Goal: Transaction & Acquisition: Purchase product/service

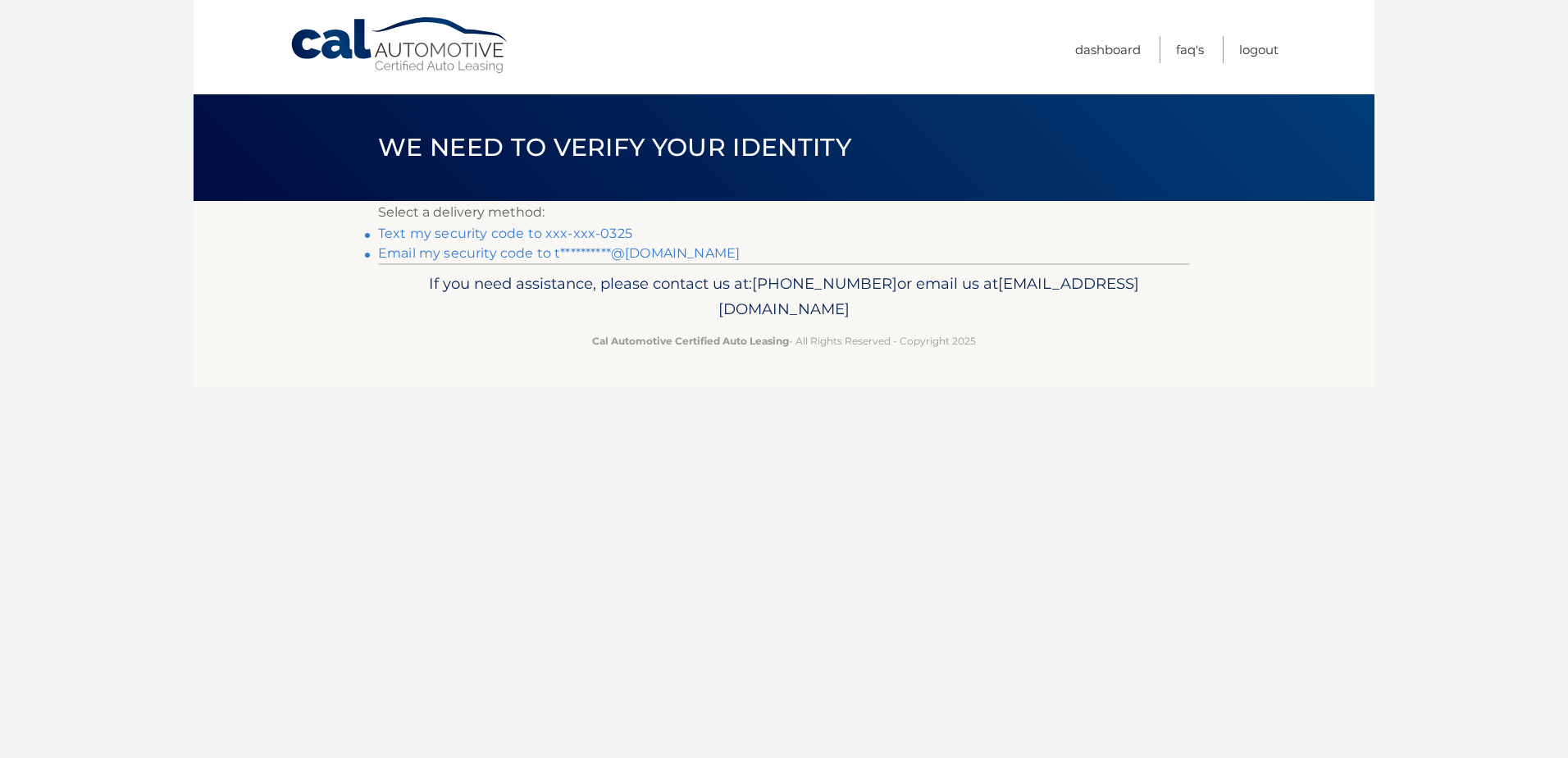
click at [480, 232] on link "Text my security code to xxx-xxx-0325" at bounding box center [505, 234] width 254 height 15
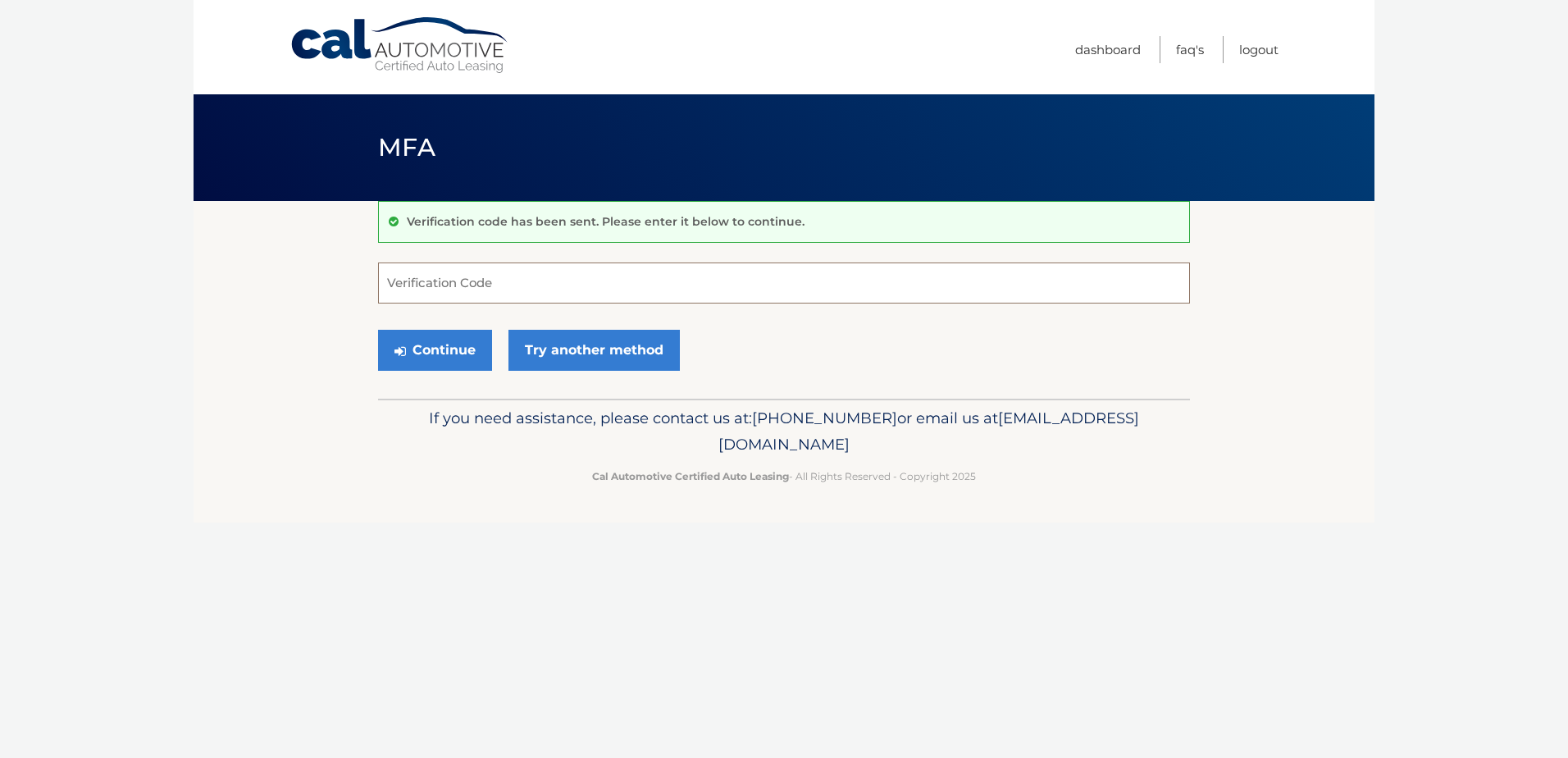
click at [506, 274] on input "Verification Code" at bounding box center [784, 283] width 812 height 41
type input "691752"
click at [450, 345] on button "Continue" at bounding box center [435, 350] width 114 height 41
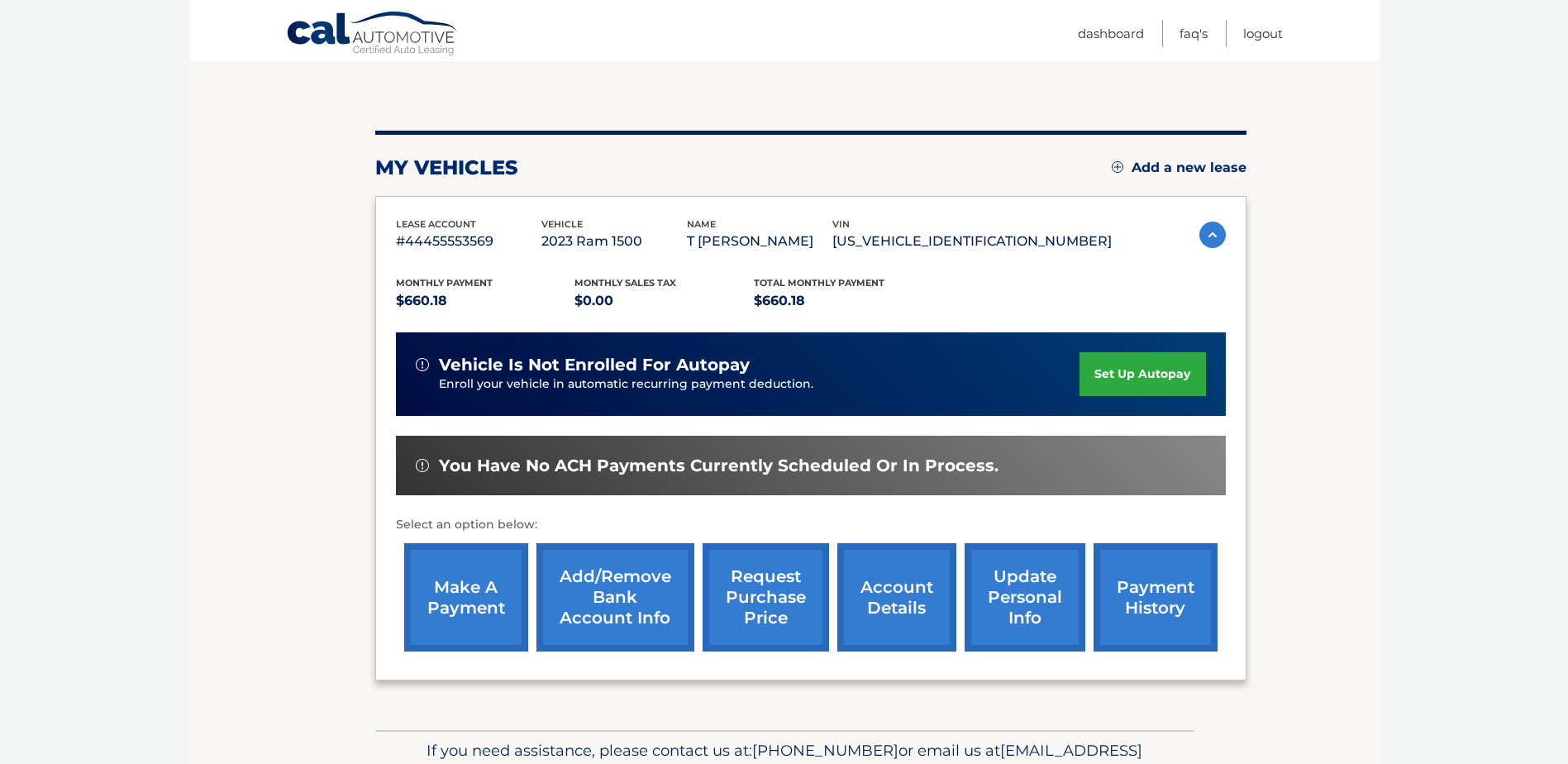
scroll to position [166, 0]
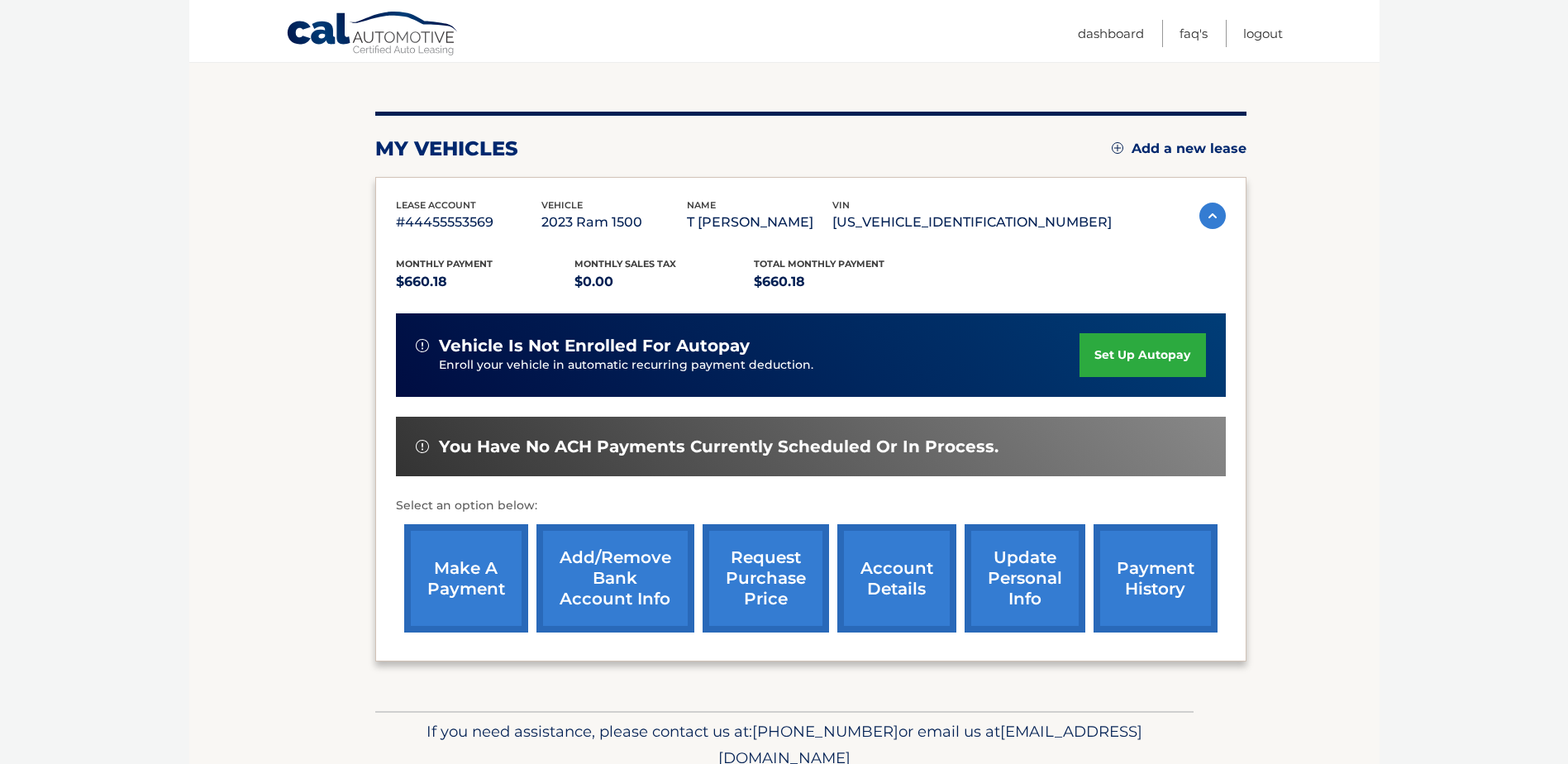
click at [482, 583] on link "make a payment" at bounding box center [467, 579] width 124 height 109
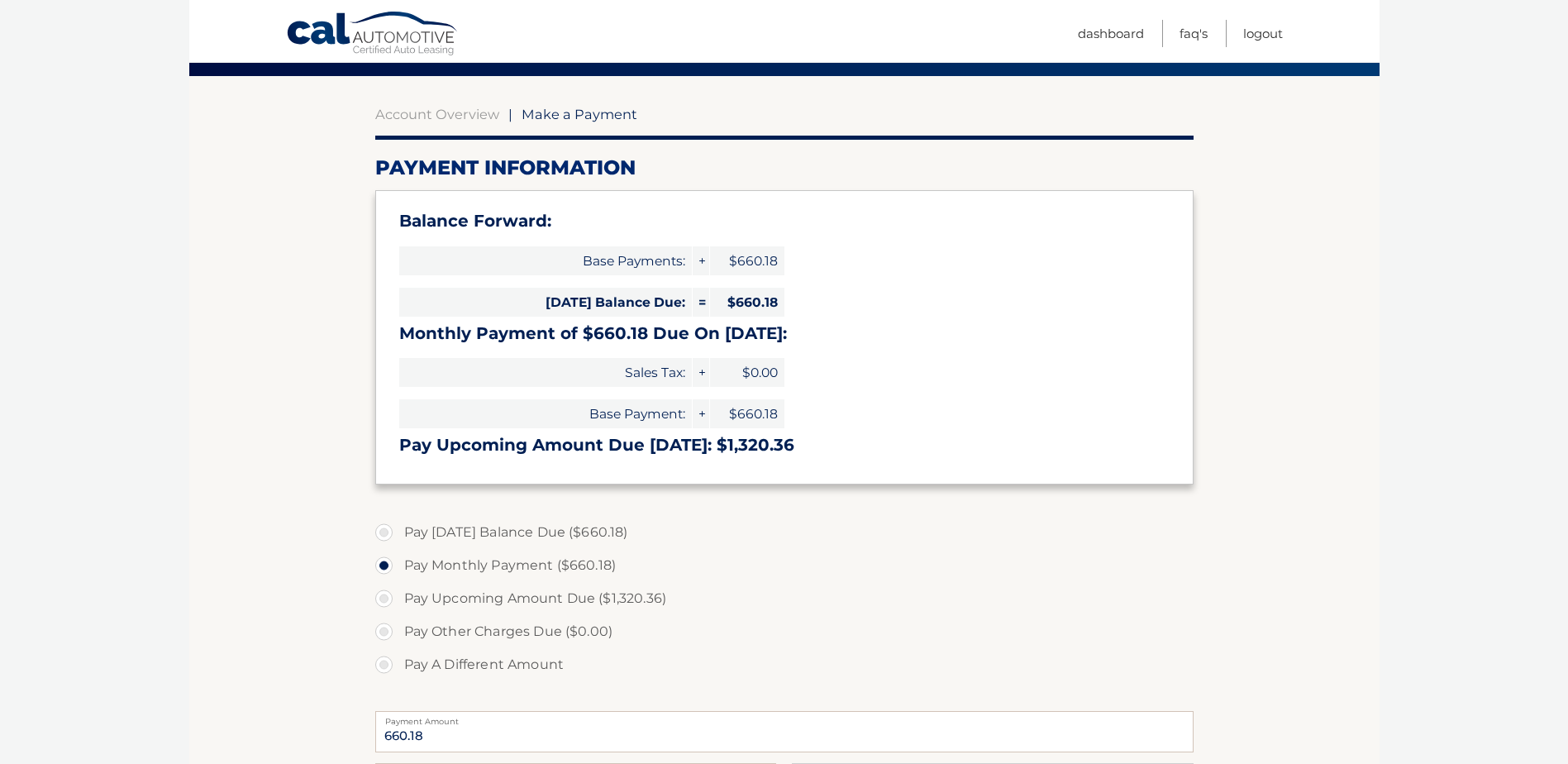
scroll to position [166, 0]
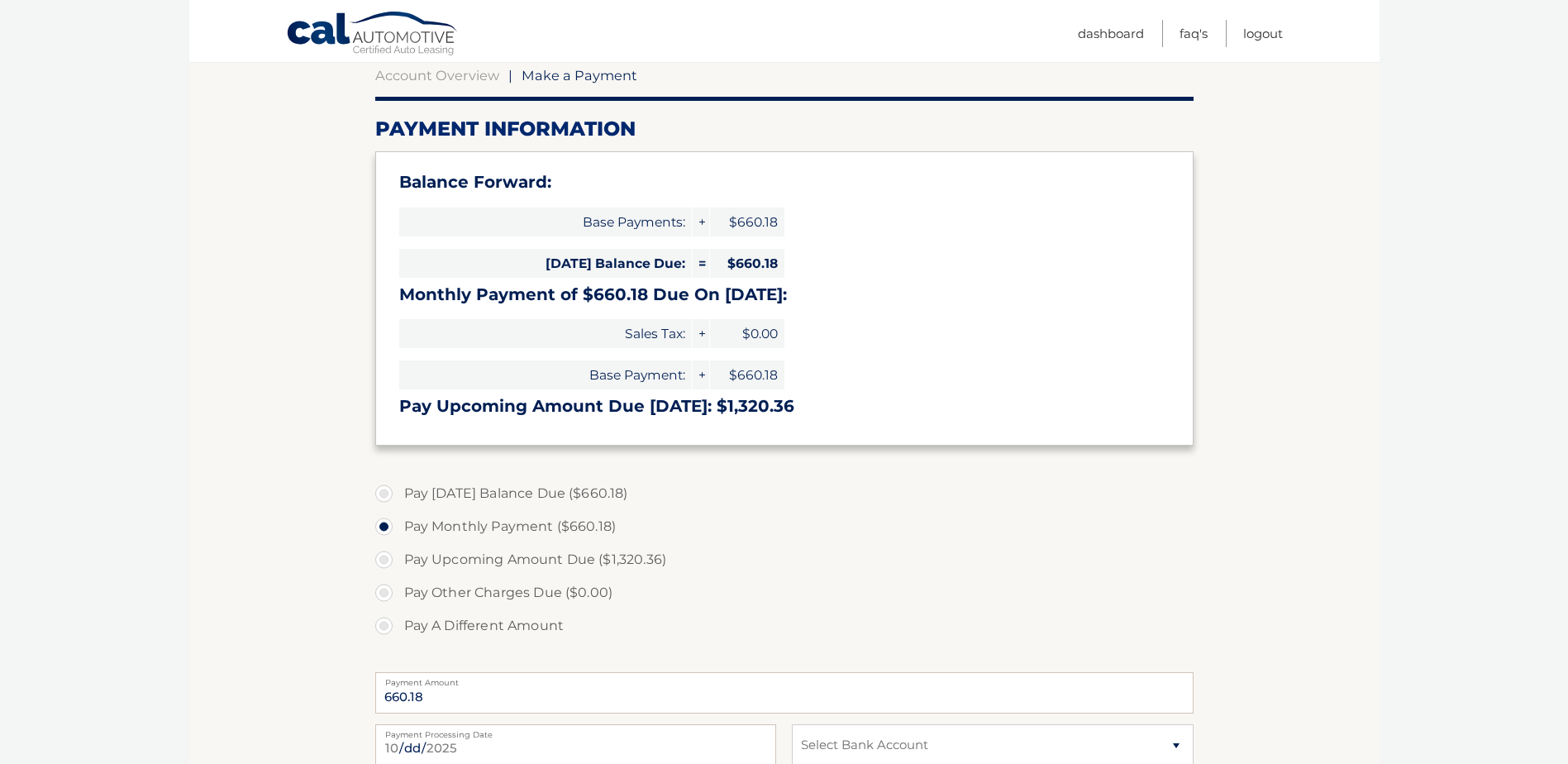
click at [387, 492] on label "Pay Today's Balance Due ($660.18)" at bounding box center [784, 493] width 818 height 33
click at [387, 492] on input "Pay Today's Balance Due ($660.18)" at bounding box center [390, 490] width 16 height 27
radio input "true"
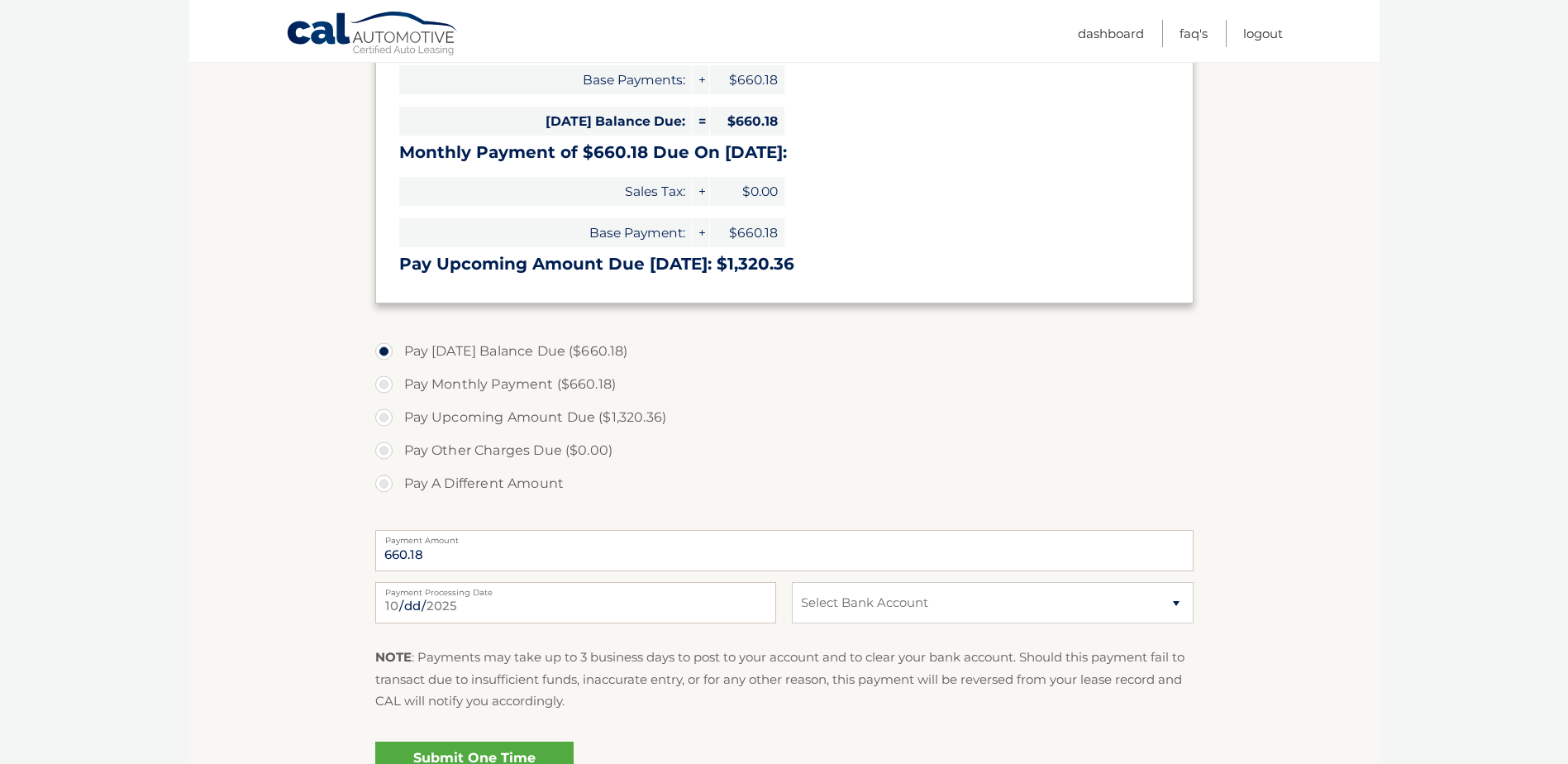
scroll to position [330, 0]
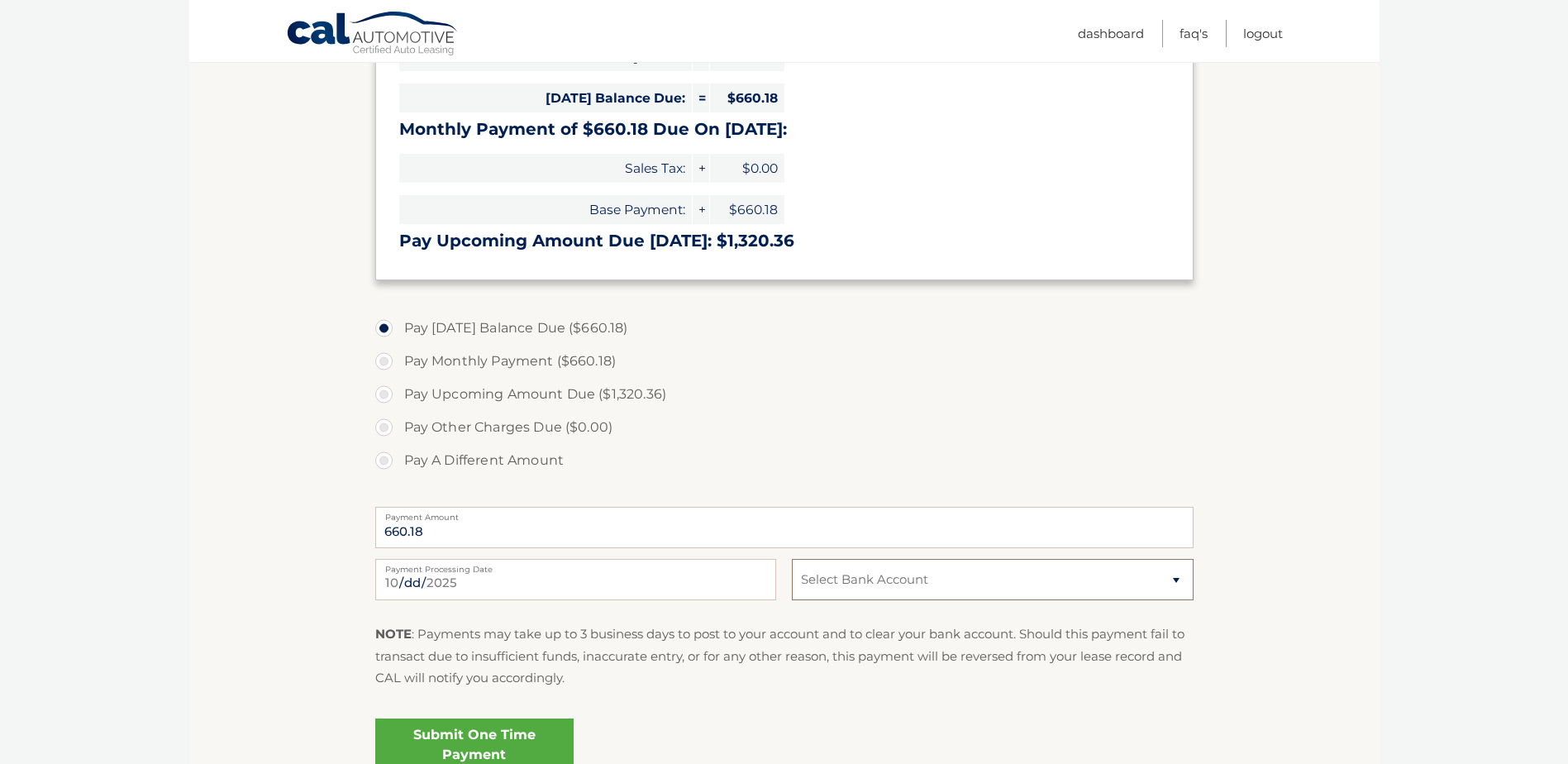
click at [907, 585] on select "Select Bank Account Checking FINGER LAKES FCU *****6751 Checking CORNING FEDERA…" at bounding box center [992, 579] width 401 height 41
select select "ZDI4Mzg2ZmMtYTYyNi00NjE0LTlmZjktOTlhYzRjMjg4OGRl"
click at [792, 559] on select "Select Bank Account Checking FINGER LAKES FCU *****6751 Checking CORNING FEDERA…" at bounding box center [992, 579] width 401 height 41
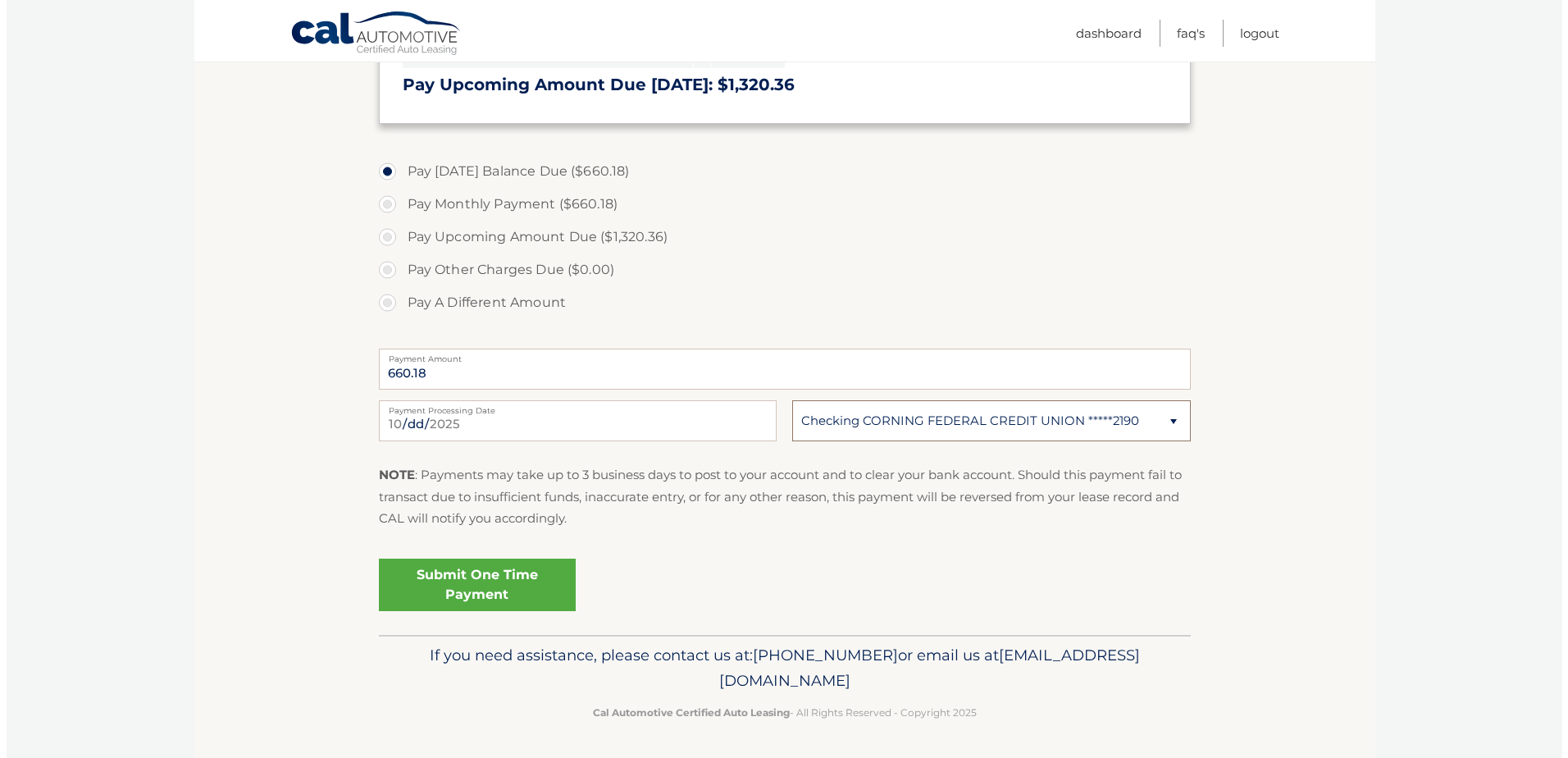
scroll to position [484, 0]
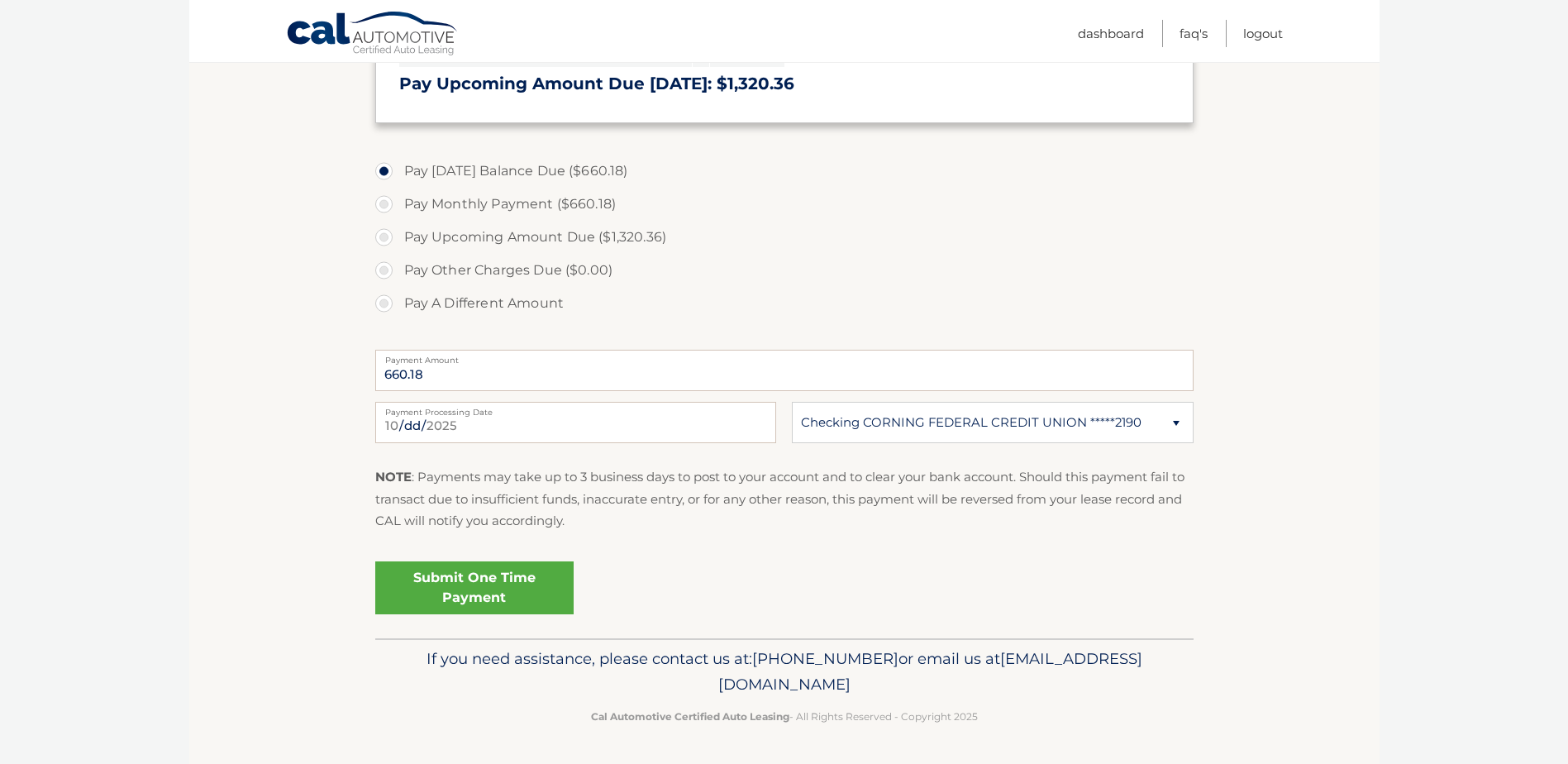
click at [491, 597] on link "Submit One Time Payment" at bounding box center [474, 587] width 198 height 53
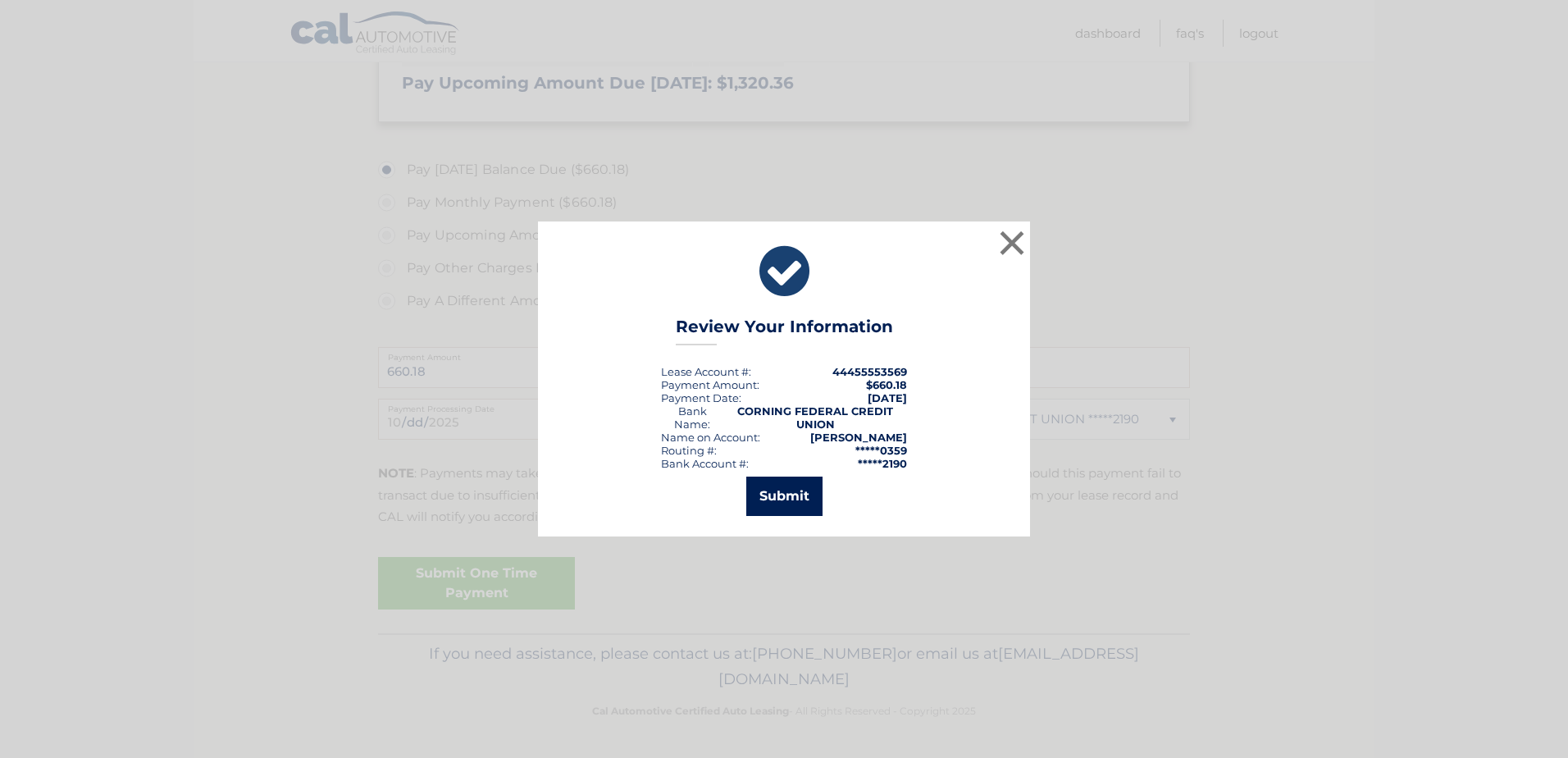
click at [760, 500] on button "Submit" at bounding box center [784, 496] width 76 height 39
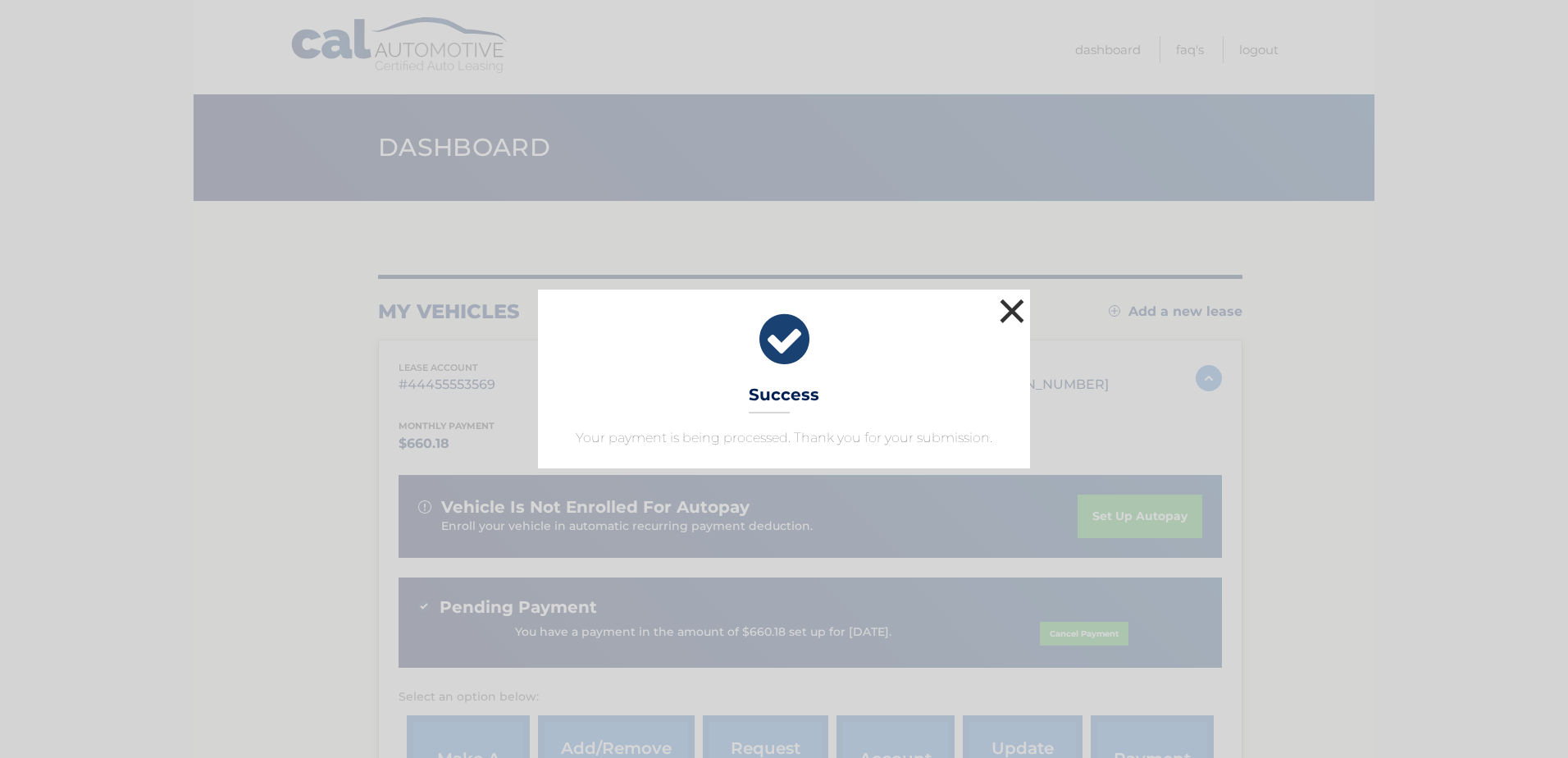
click at [1021, 306] on button "×" at bounding box center [1012, 311] width 33 height 33
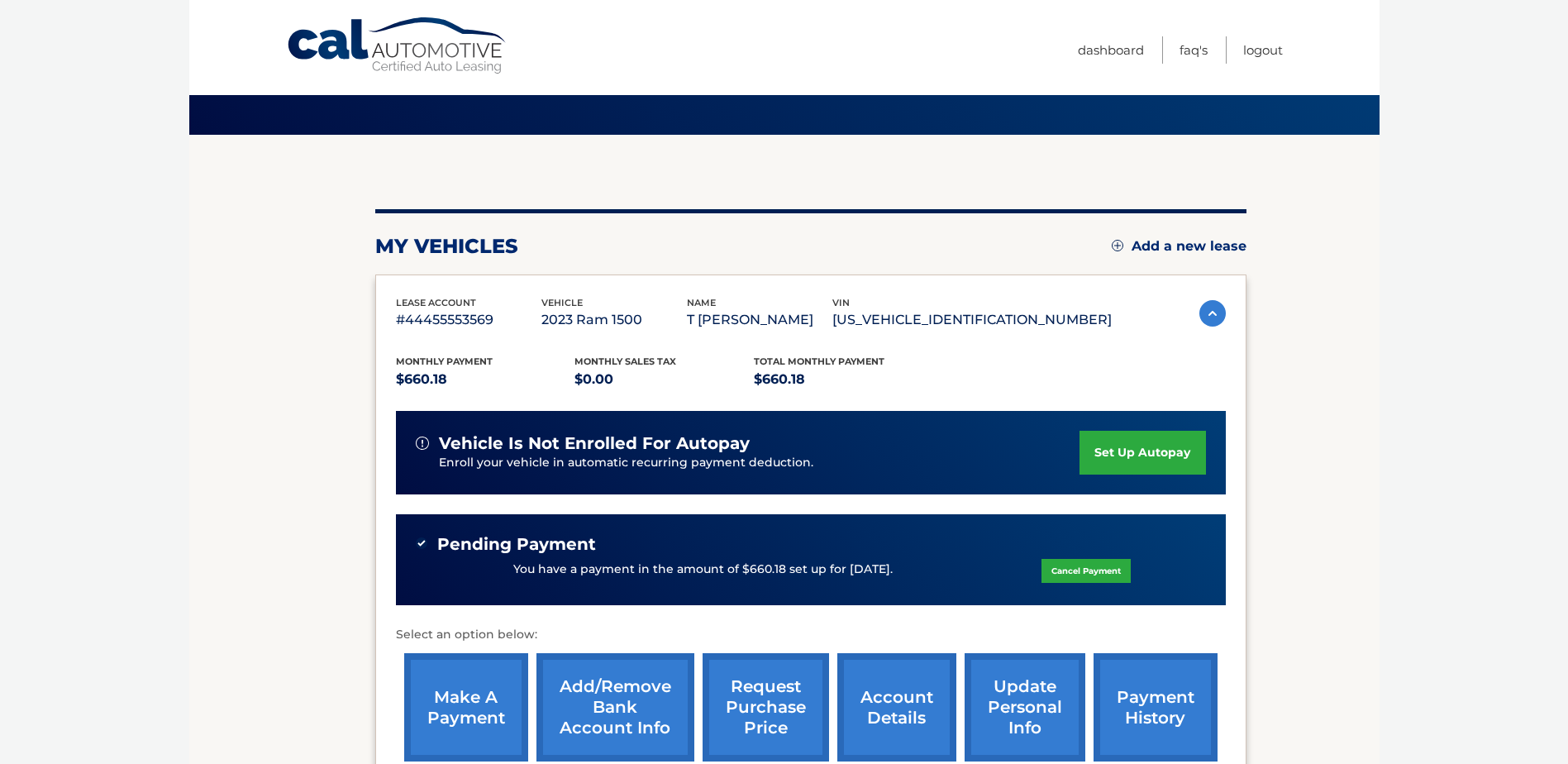
scroll to position [269, 0]
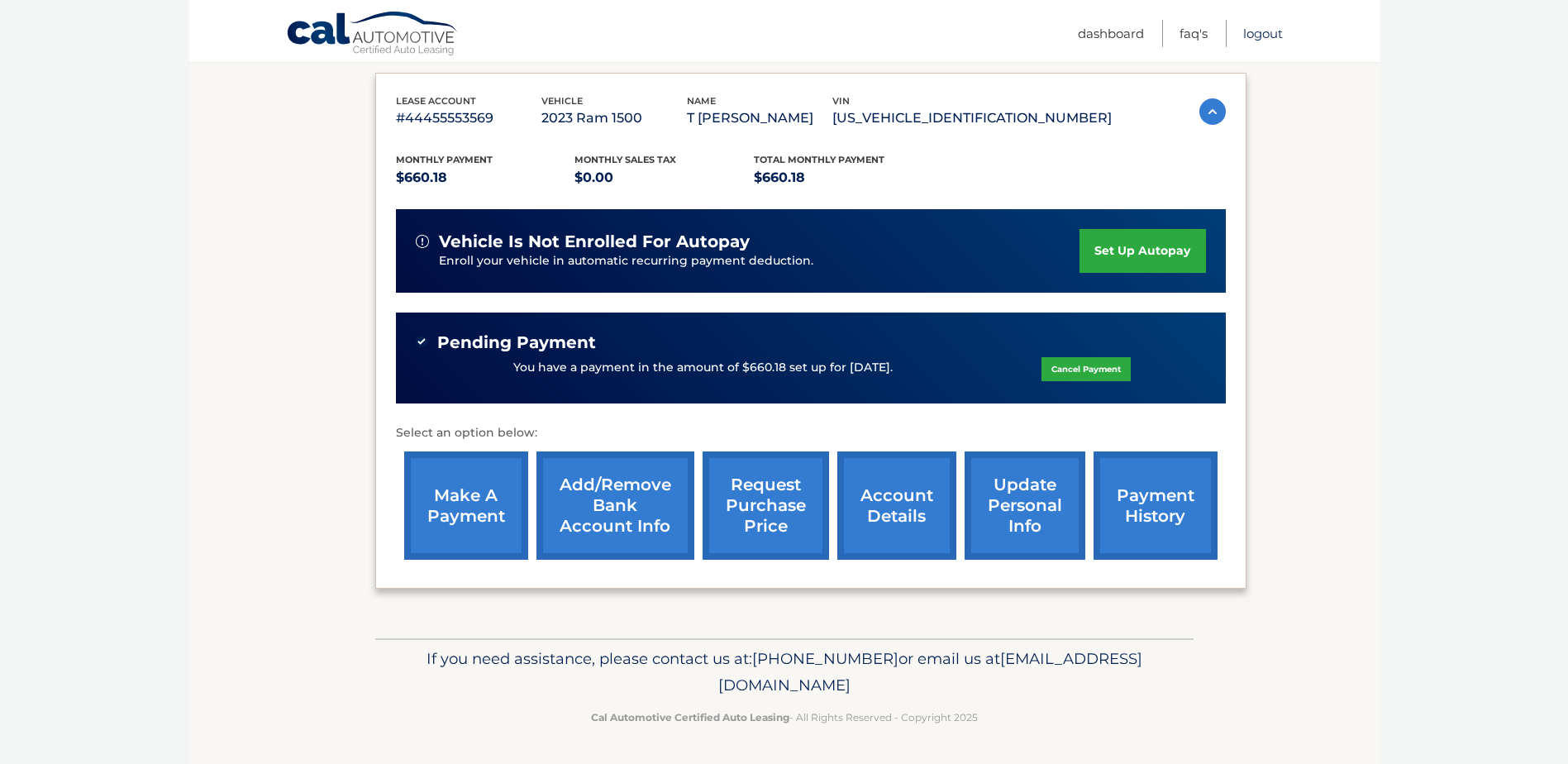
click at [1260, 27] on link "Logout" at bounding box center [1264, 34] width 40 height 28
